Goal: Find specific page/section: Find specific page/section

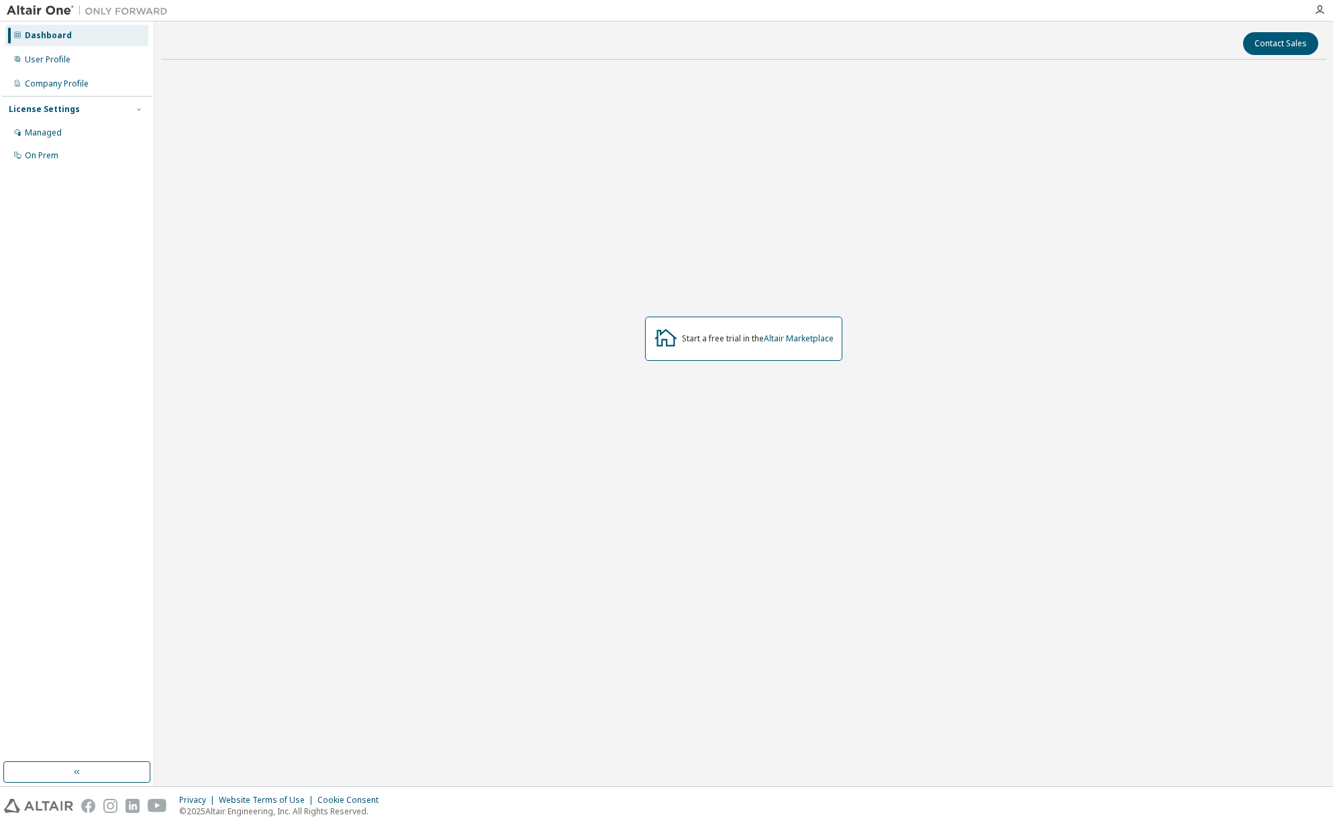
click at [725, 340] on div "Start a free trial in the Altair Marketplace" at bounding box center [758, 338] width 152 height 11
click at [46, 35] on div "Dashboard" at bounding box center [48, 35] width 47 height 11
click at [1317, 7] on icon "button" at bounding box center [1319, 10] width 11 height 11
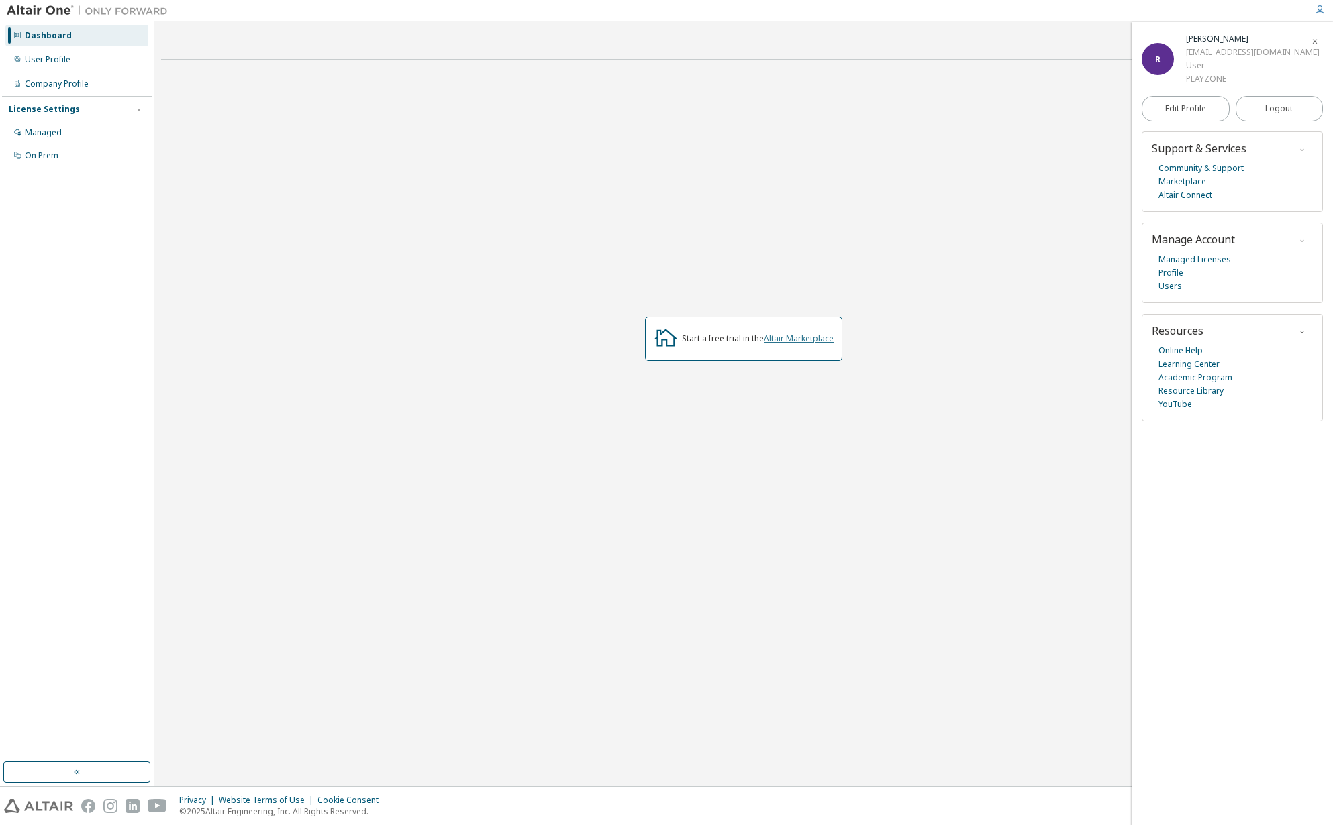
click at [801, 333] on link "Altair Marketplace" at bounding box center [799, 338] width 70 height 11
